Goal: Task Accomplishment & Management: Use online tool/utility

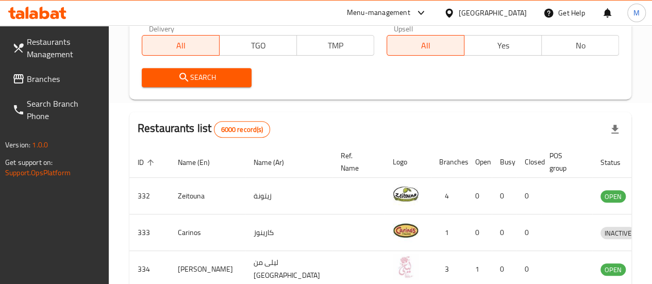
scroll to position [228, 0]
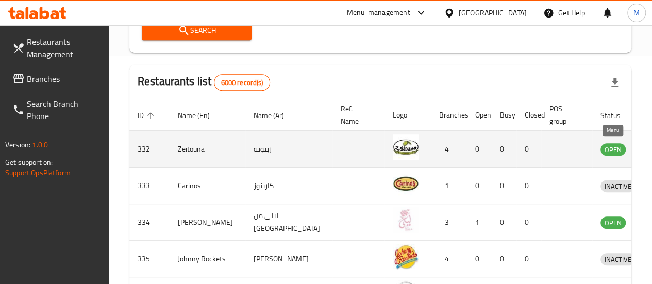
click at [652, 148] on icon "enhanced table" at bounding box center [665, 149] width 4 height 4
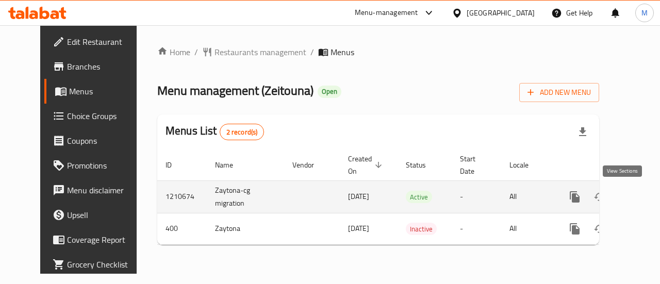
click at [643, 200] on icon "enhanced table" at bounding box center [649, 197] width 12 height 12
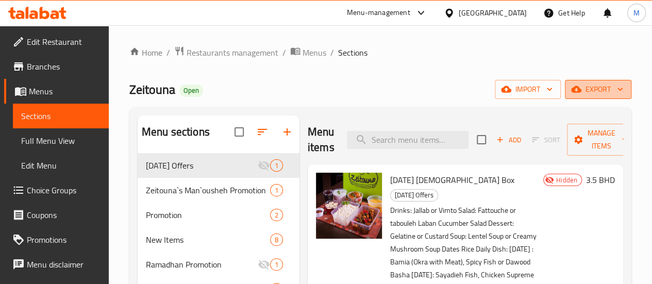
click at [600, 95] on span "export" at bounding box center [598, 89] width 50 height 13
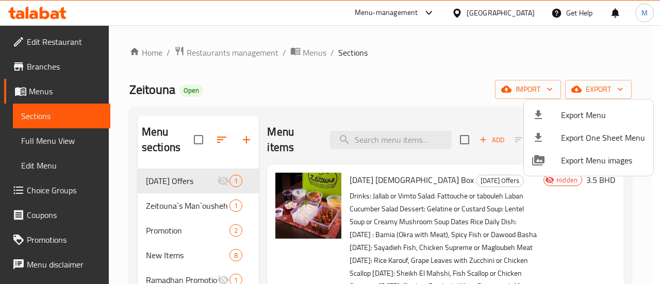
click at [61, 147] on div at bounding box center [330, 142] width 660 height 284
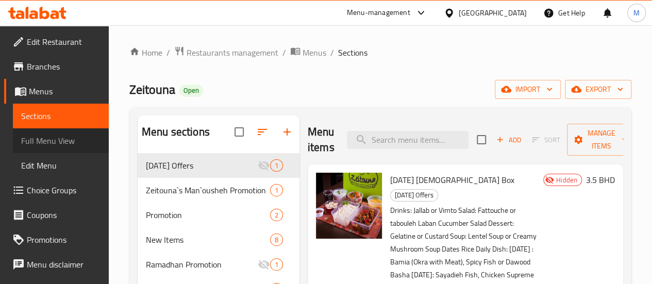
click at [62, 146] on span "Full Menu View" at bounding box center [60, 141] width 79 height 12
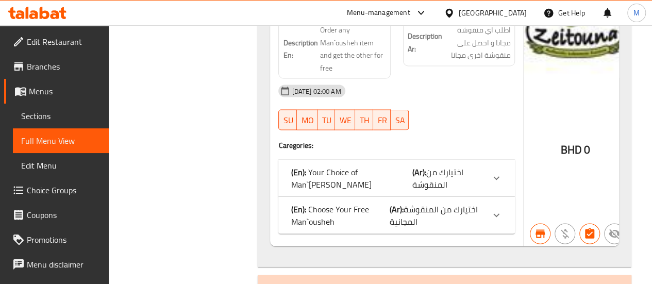
scroll to position [990, 0]
